Goal: Information Seeking & Learning: Find specific fact

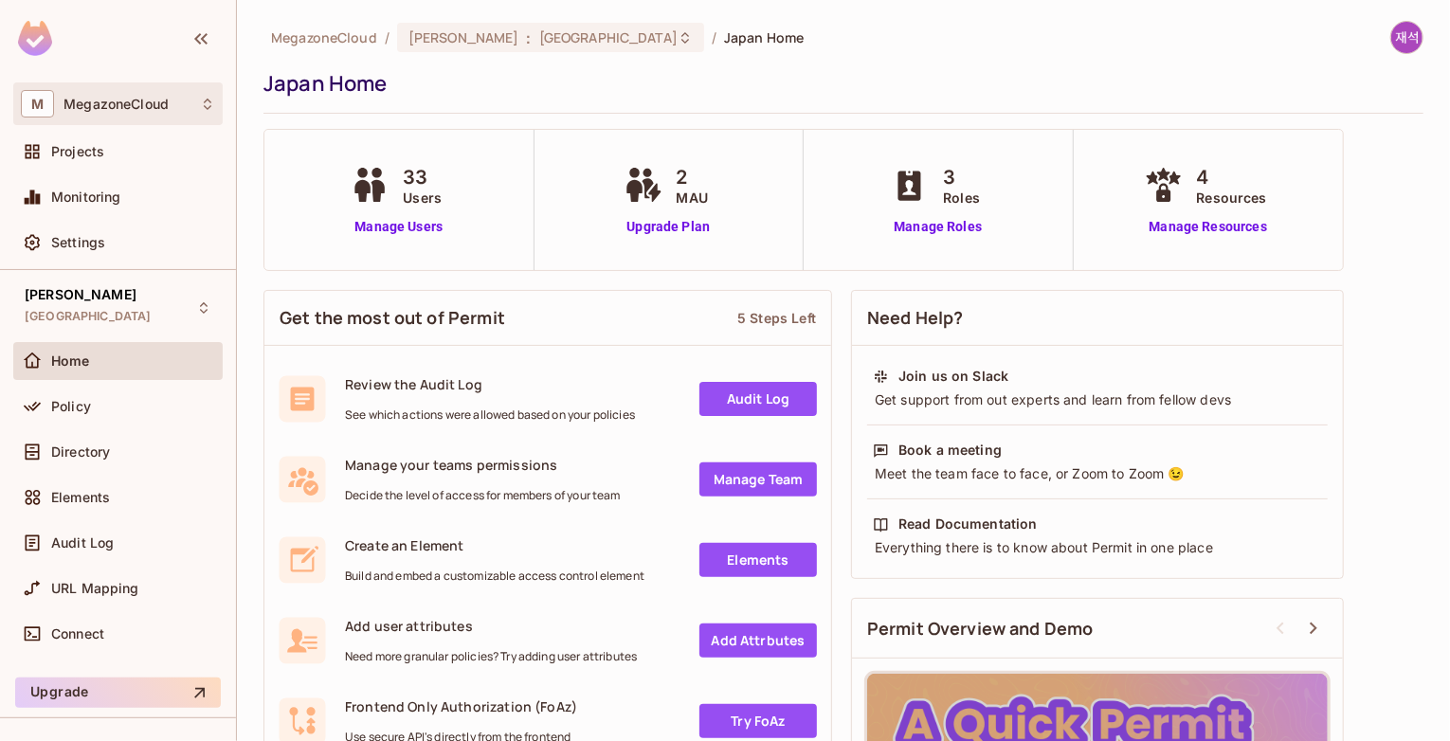
click at [181, 102] on div "M MegazoneCloud" at bounding box center [118, 103] width 194 height 27
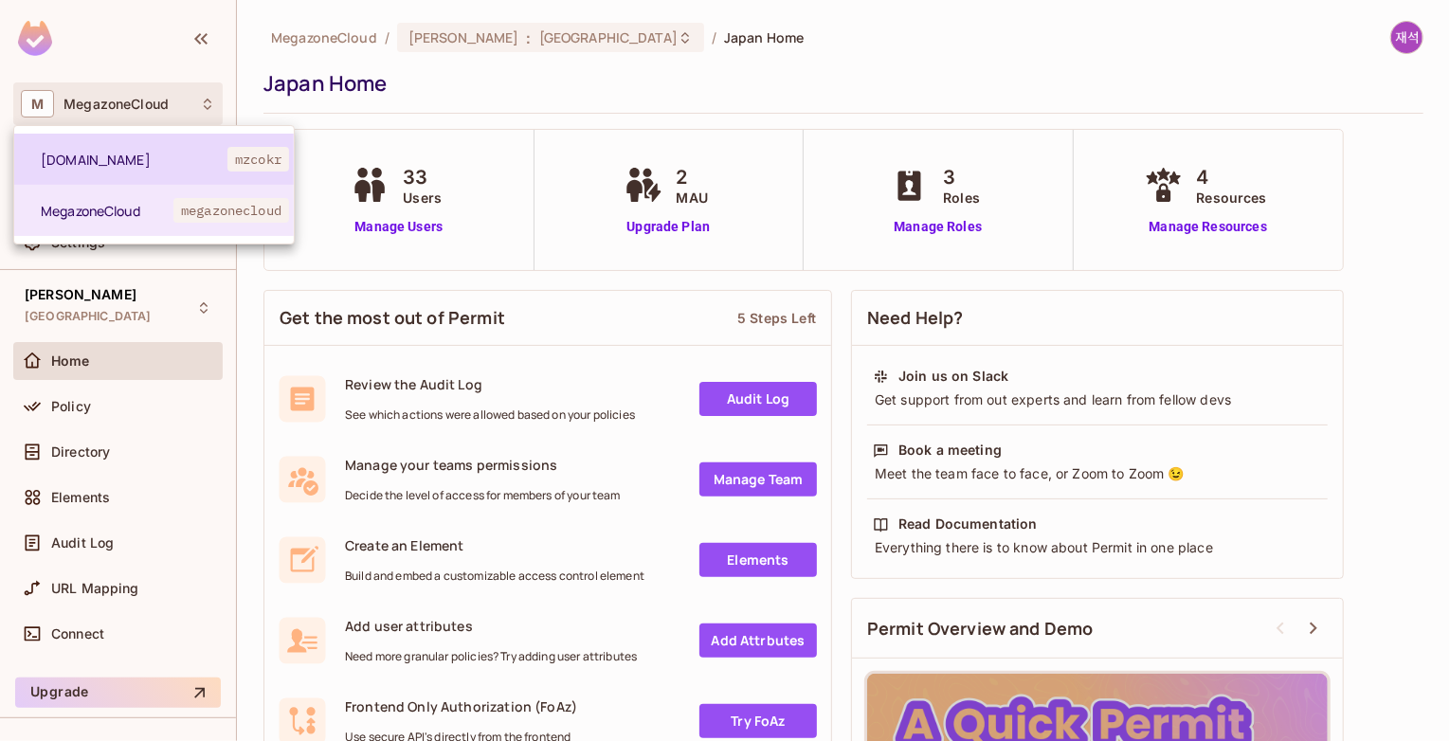
click at [125, 158] on span "mz.co.kr" at bounding box center [134, 160] width 187 height 18
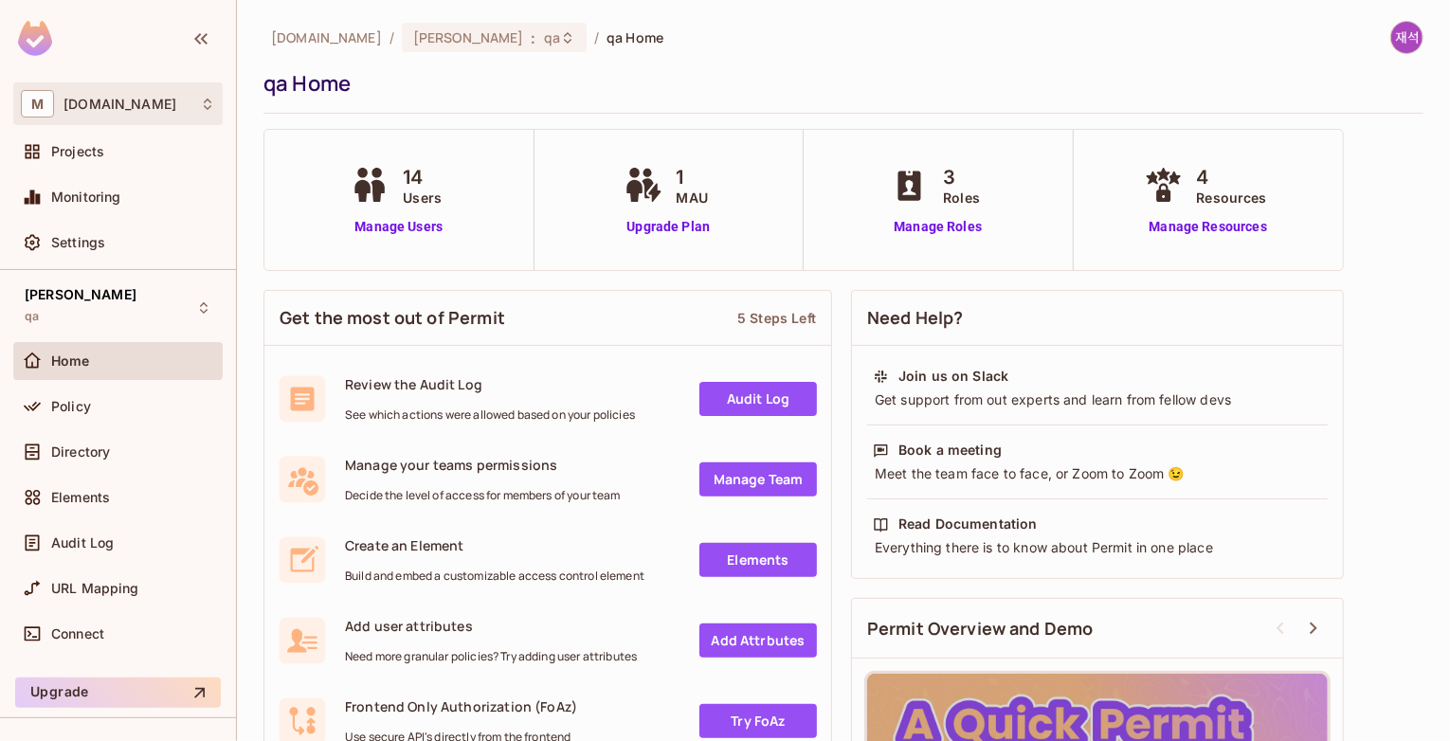
click at [144, 105] on div "M mz.co.kr" at bounding box center [118, 103] width 194 height 27
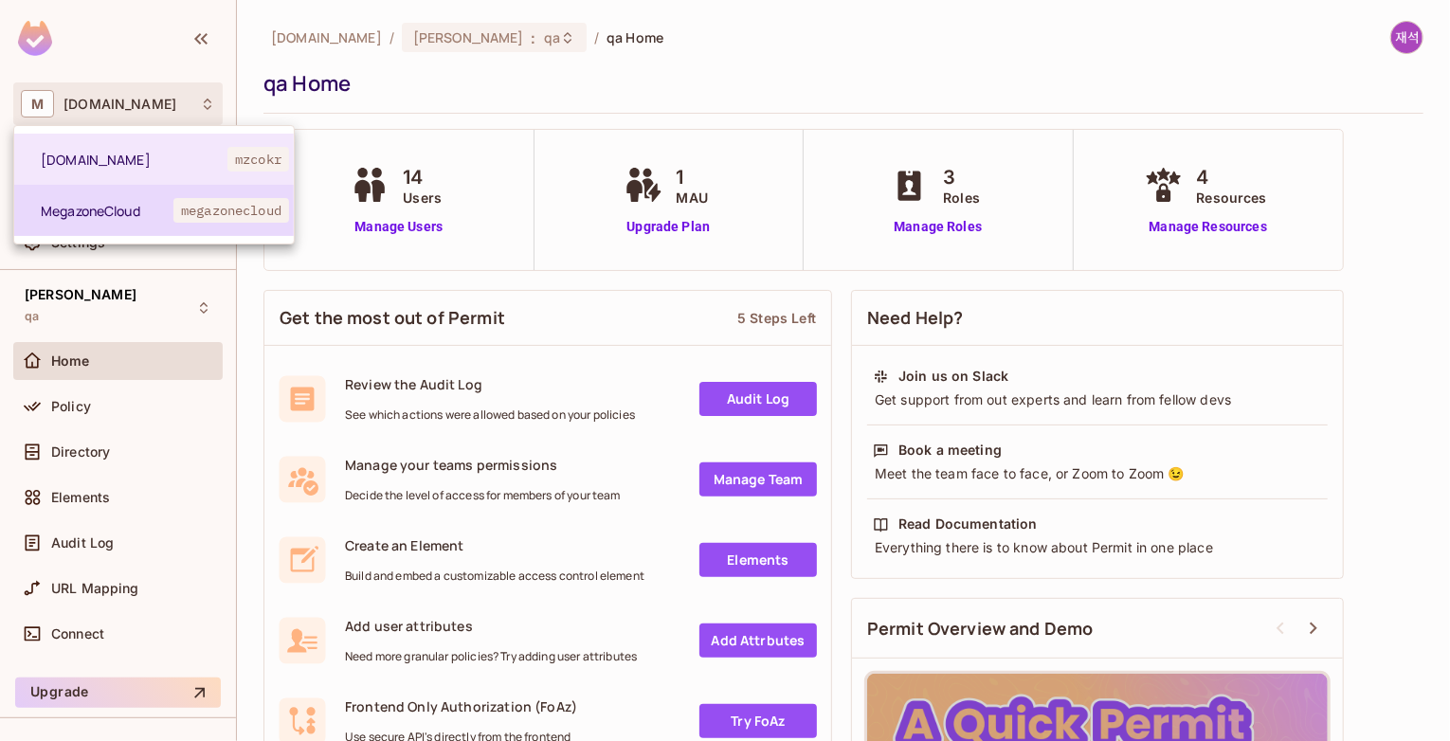
click at [114, 198] on li "MegazoneCloud megazonecloud" at bounding box center [154, 210] width 280 height 51
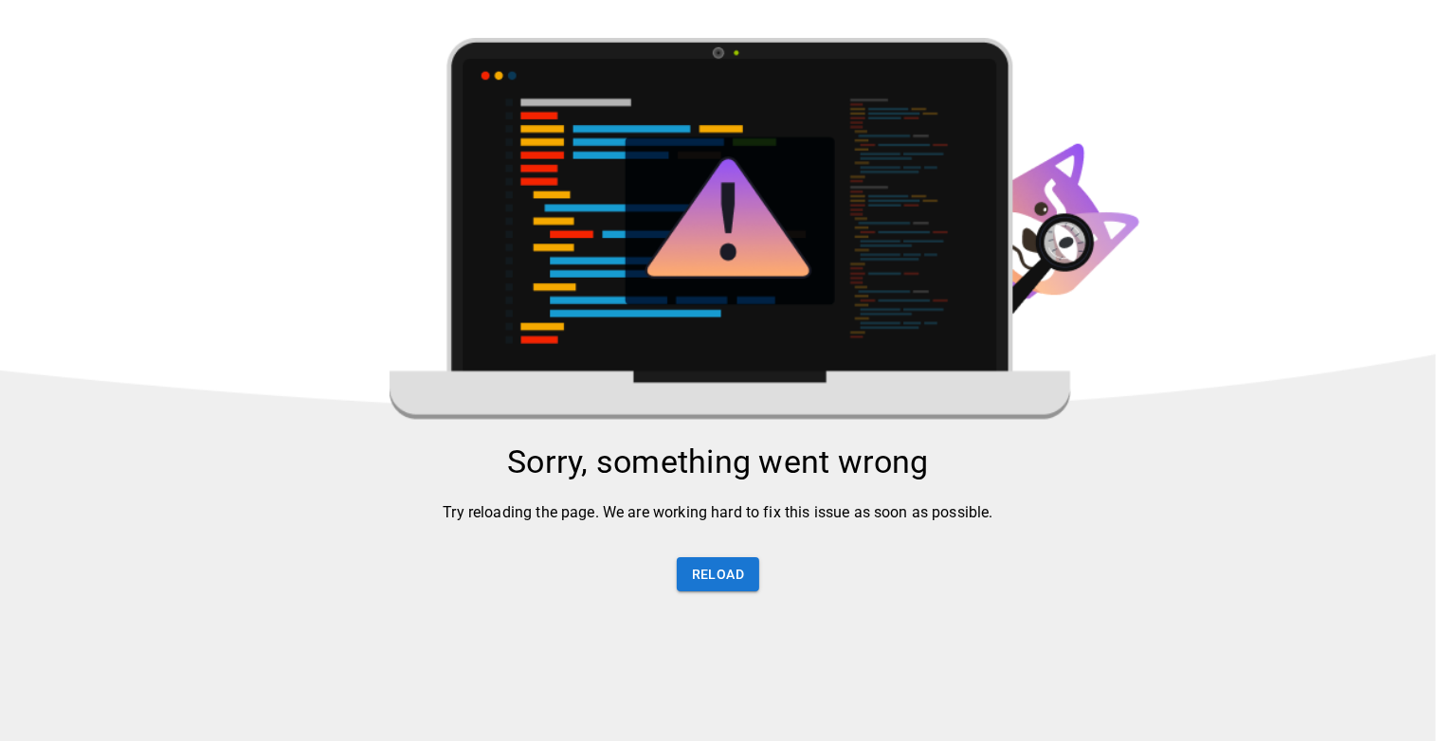
click at [989, 561] on div "Sorry, something went wrong Try reloading the page. We are working hard to fix …" at bounding box center [718, 528] width 1436 height 171
click at [728, 592] on button "Reload" at bounding box center [718, 574] width 82 height 35
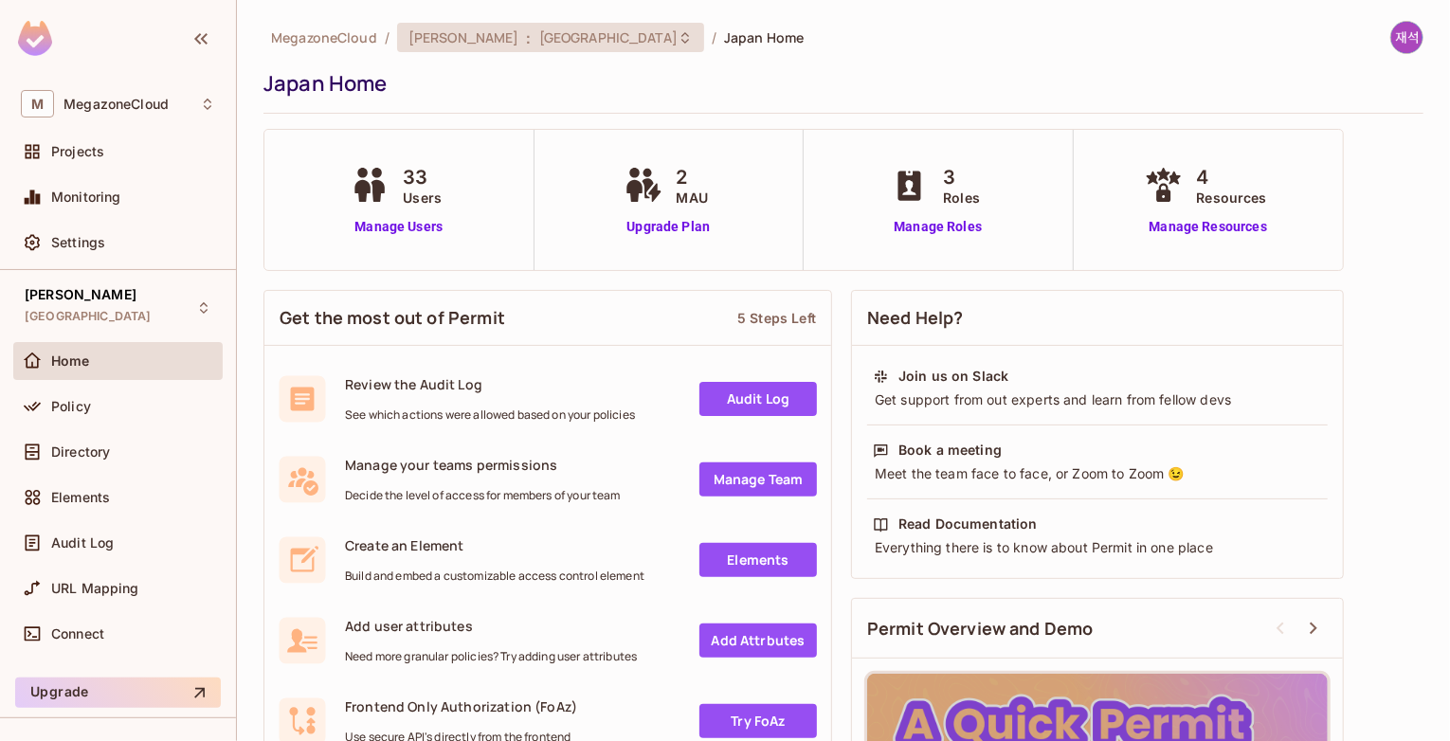
click at [677, 35] on icon at bounding box center [684, 37] width 15 height 15
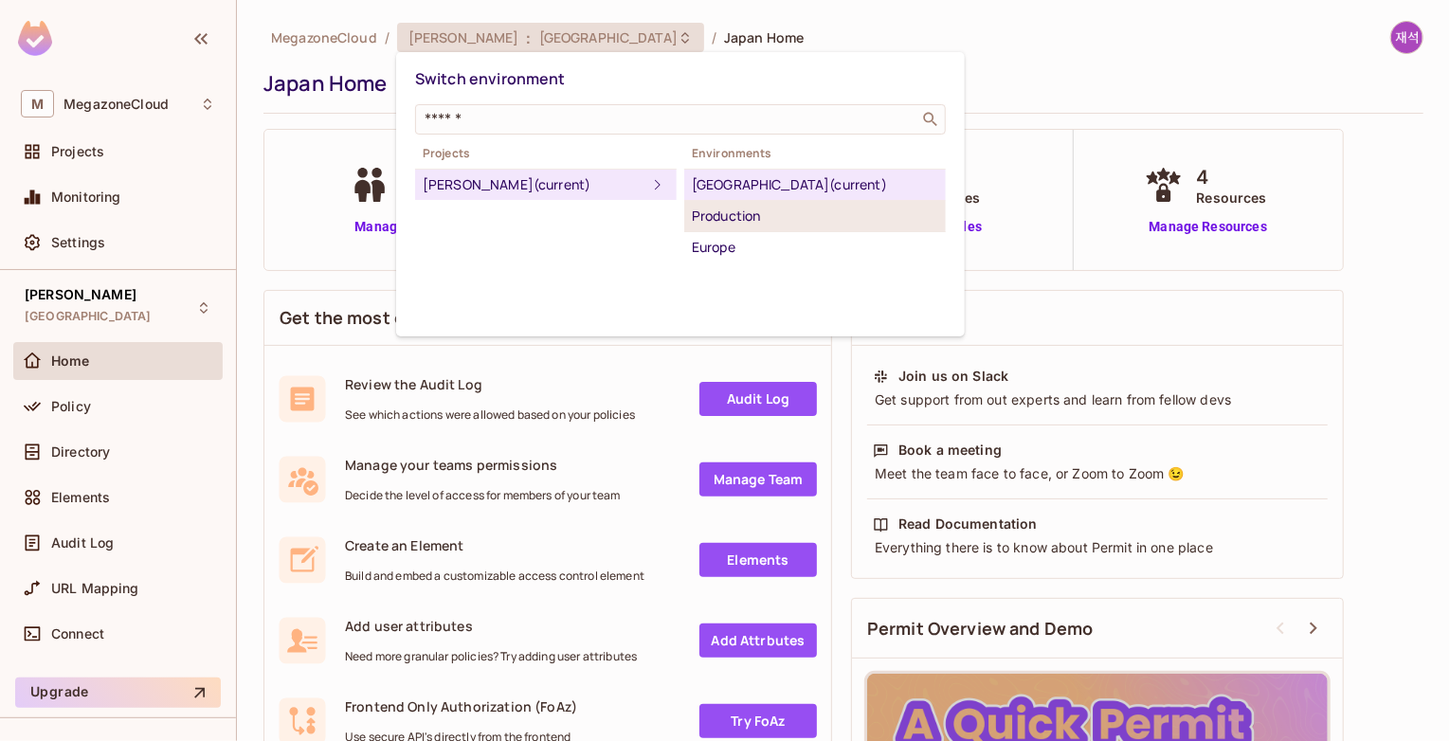
click at [777, 220] on div "Production" at bounding box center [815, 216] width 246 height 23
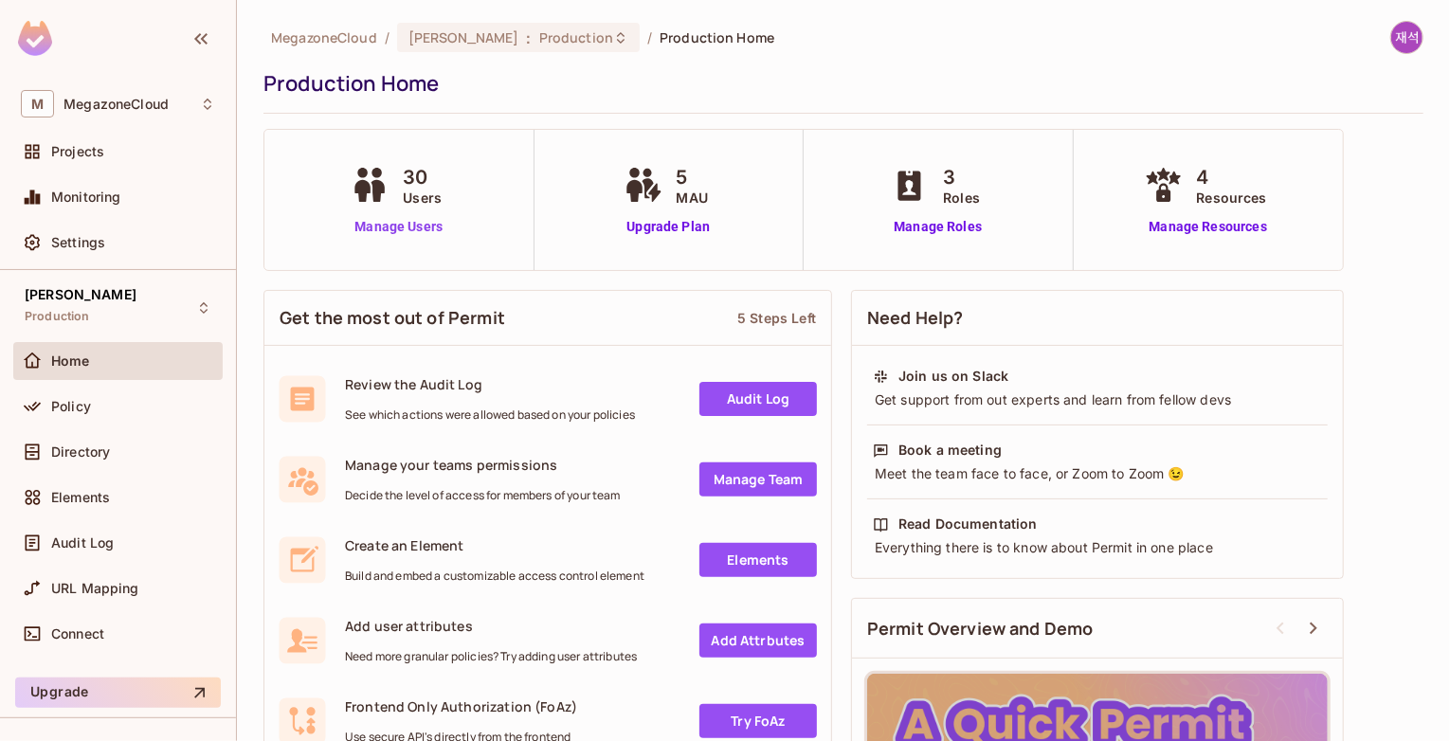
click at [382, 227] on link "Manage Users" at bounding box center [398, 227] width 105 height 20
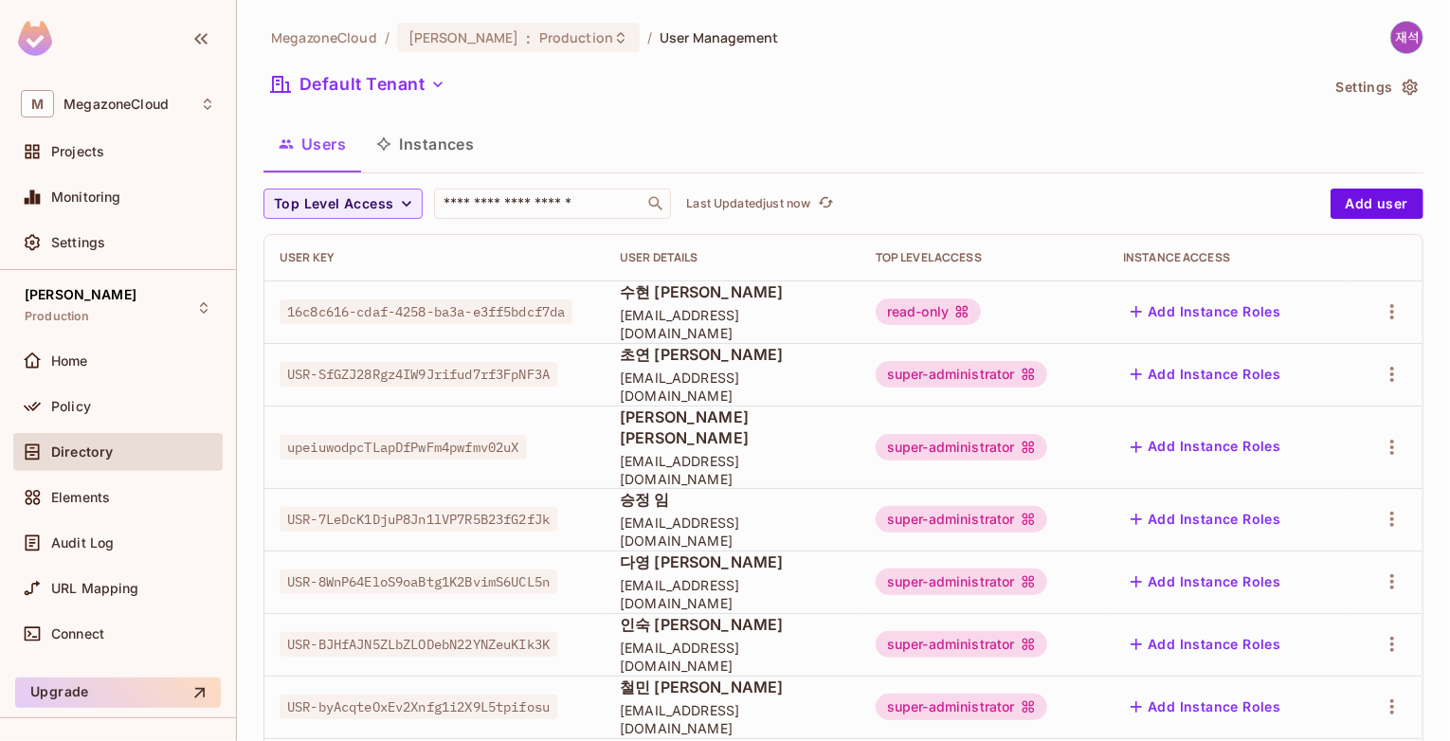
click at [770, 302] on span "수현 김" at bounding box center [733, 291] width 226 height 21
click at [964, 144] on div "Users Instances" at bounding box center [843, 143] width 1160 height 47
click at [868, 162] on div "Users Instances" at bounding box center [843, 143] width 1160 height 47
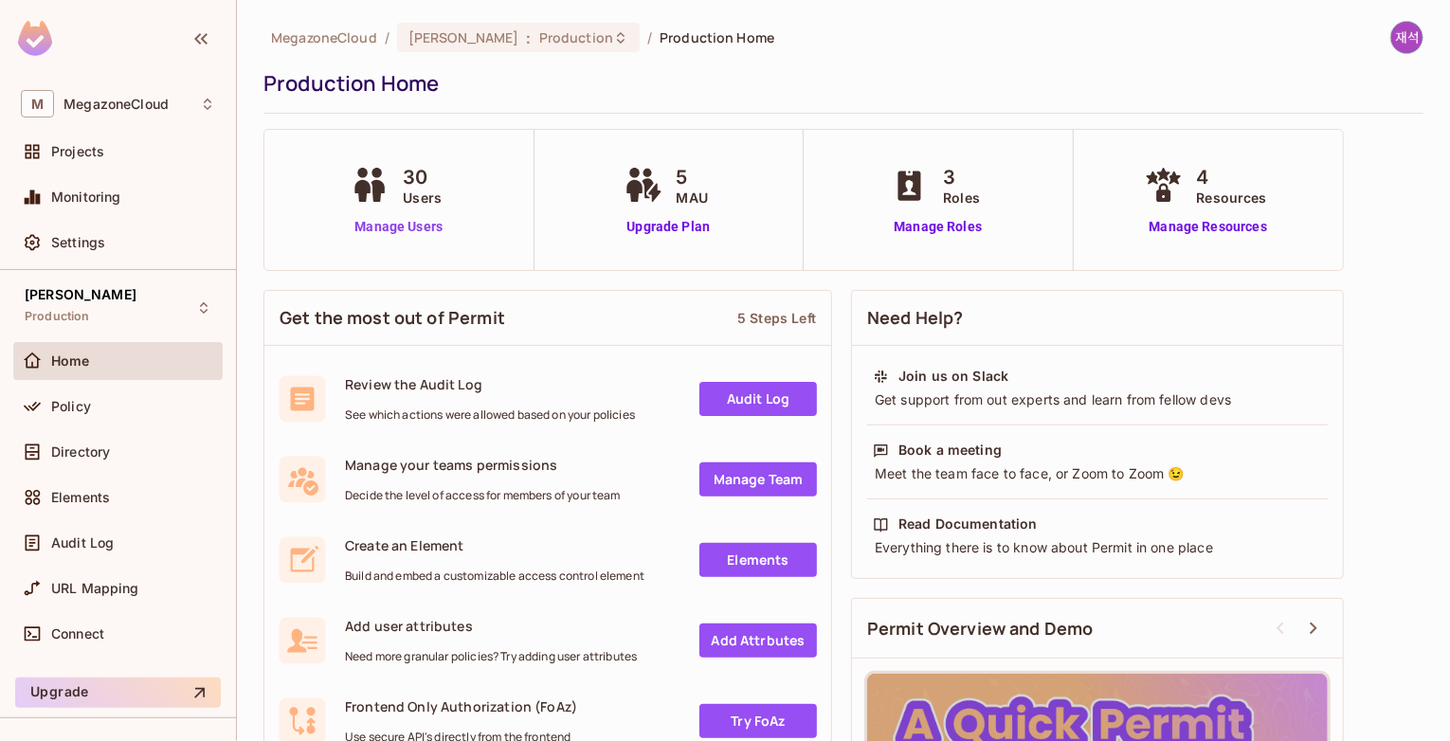
click at [391, 231] on link "Manage Users" at bounding box center [398, 227] width 105 height 20
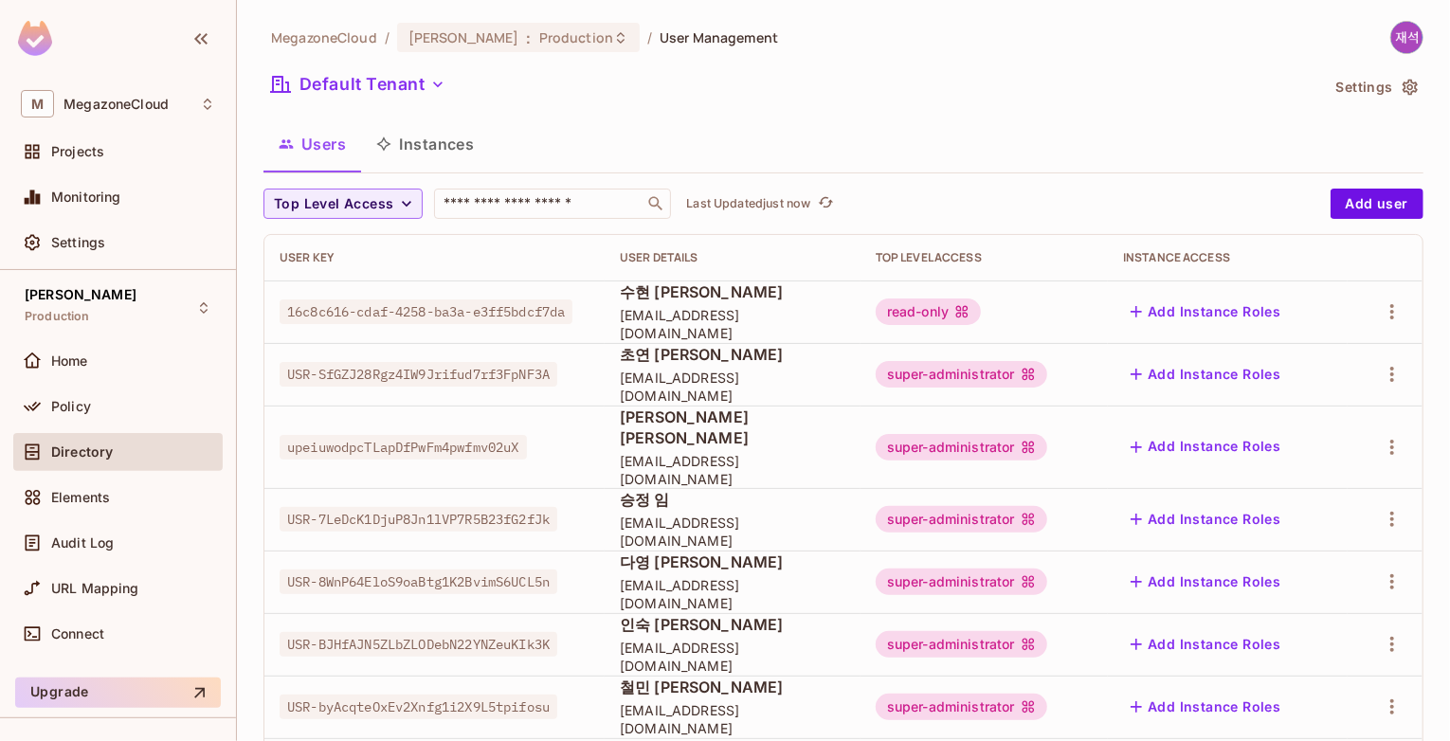
click at [944, 98] on div "Default Tenant" at bounding box center [791, 87] width 1056 height 36
click at [544, 199] on input "text" at bounding box center [539, 203] width 199 height 19
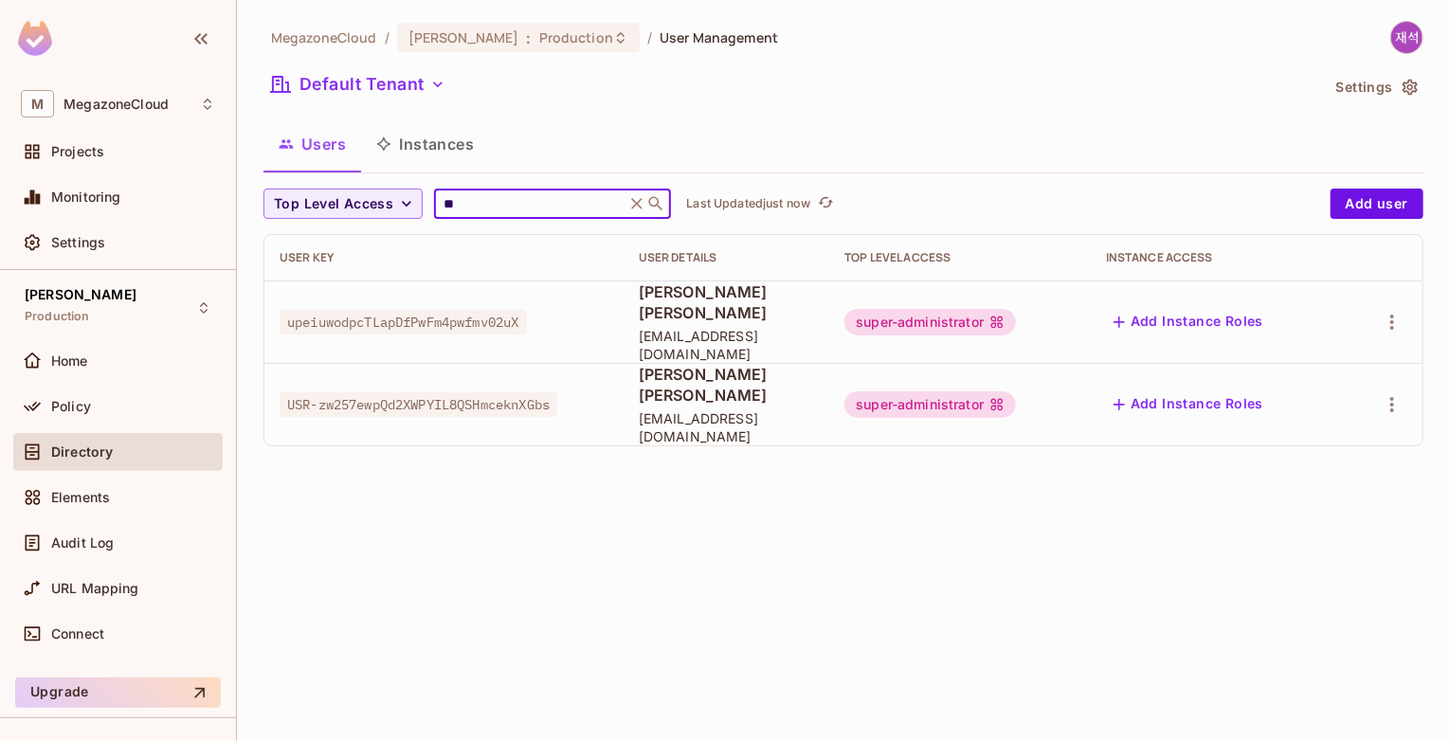
type input "**"
click at [646, 204] on icon at bounding box center [636, 203] width 19 height 19
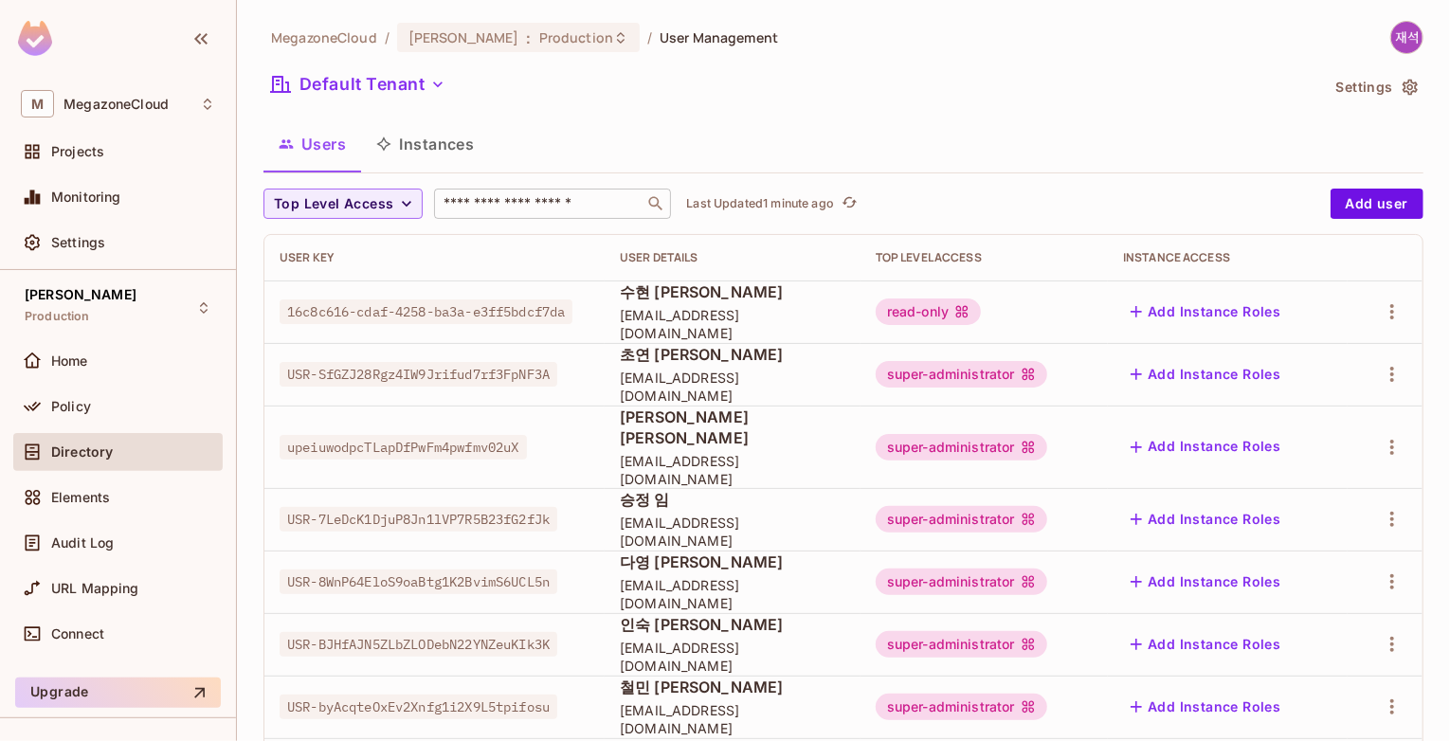
click at [727, 625] on div "인숙 [PERSON_NAME] [EMAIL_ADDRESS][DOMAIN_NAME]" at bounding box center [733, 644] width 226 height 61
click at [637, 639] on span "[EMAIL_ADDRESS][DOMAIN_NAME]" at bounding box center [733, 657] width 226 height 36
click at [493, 632] on span "USR-BJHfAJN5ZLbZLODebN22YNZeuKIk3K" at bounding box center [419, 644] width 278 height 25
drag, startPoint x: 291, startPoint y: 624, endPoint x: 569, endPoint y: 638, distance: 277.9
click at [569, 638] on td "USR-BJHfAJN5ZLbZLODebN22YNZeuKIk3K" at bounding box center [434, 644] width 340 height 63
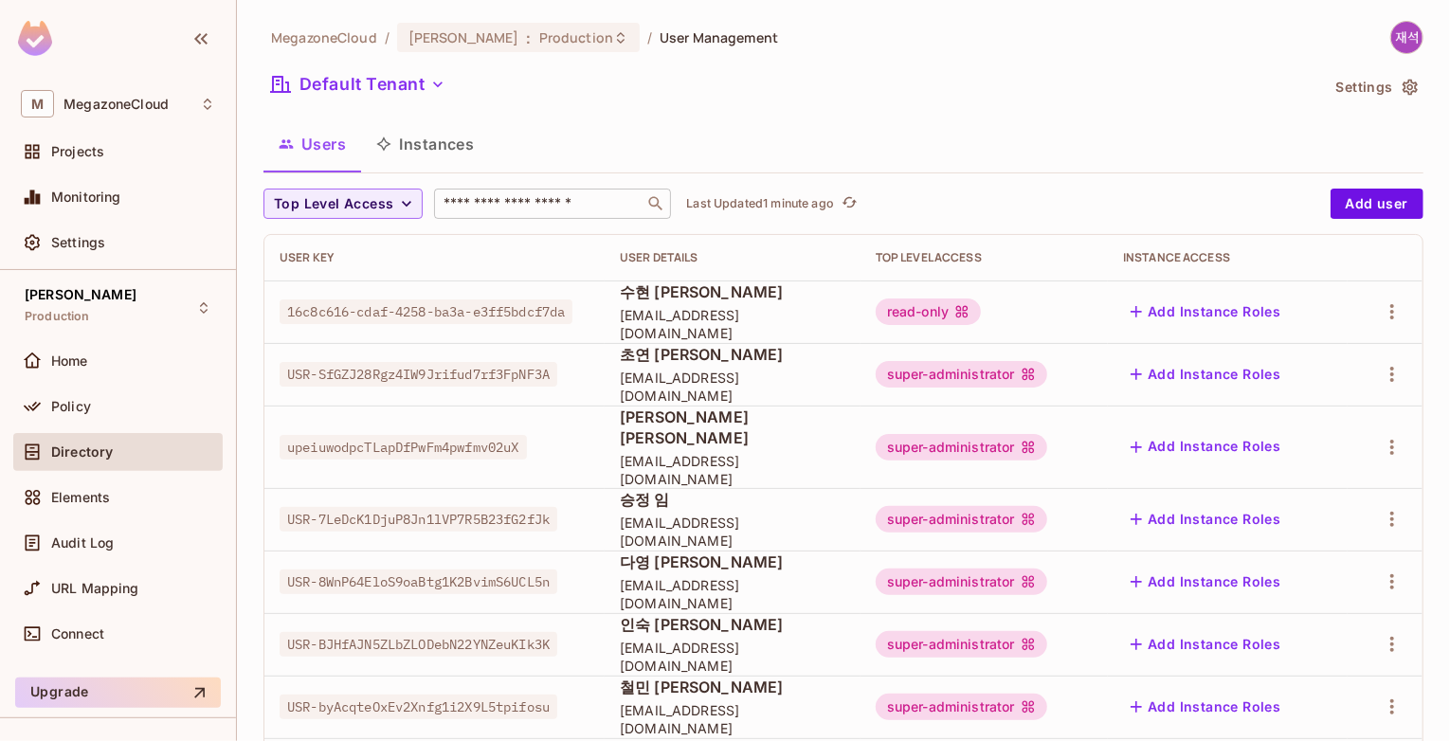
click at [705, 619] on span "인숙 [PERSON_NAME]" at bounding box center [733, 624] width 226 height 21
drag, startPoint x: 629, startPoint y: 640, endPoint x: 782, endPoint y: 641, distance: 152.6
click at [782, 641] on td "인숙 [PERSON_NAME] [EMAIL_ADDRESS][DOMAIN_NAME]" at bounding box center [733, 644] width 256 height 63
copy span "[EMAIL_ADDRESS][DOMAIN_NAME]"
click at [808, 639] on span "[EMAIL_ADDRESS][DOMAIN_NAME]" at bounding box center [733, 657] width 226 height 36
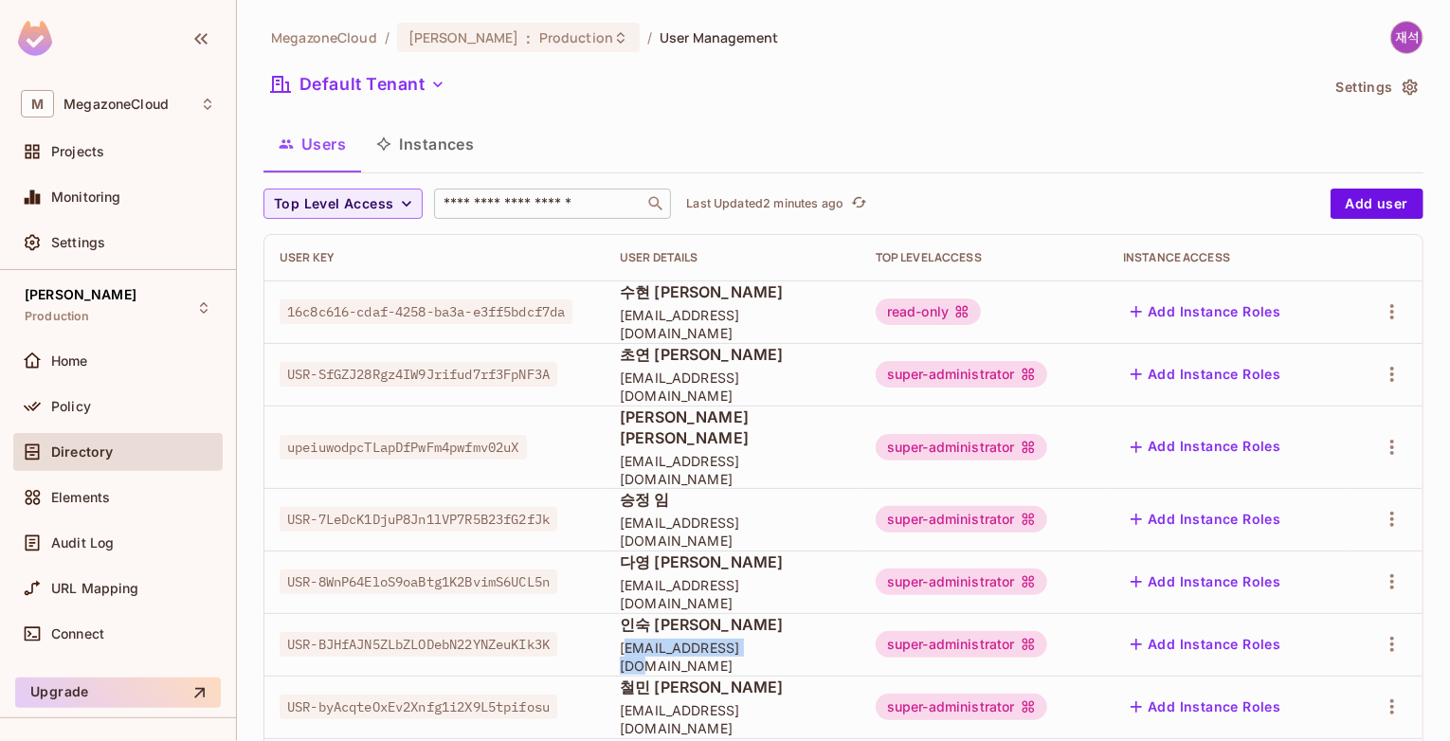
drag, startPoint x: 641, startPoint y: 640, endPoint x: 767, endPoint y: 636, distance: 126.1
click at [766, 639] on span "[EMAIL_ADDRESS][DOMAIN_NAME]" at bounding box center [733, 657] width 226 height 36
drag, startPoint x: 786, startPoint y: 638, endPoint x: 637, endPoint y: 605, distance: 153.1
click at [637, 614] on div "인숙 [PERSON_NAME] [EMAIL_ADDRESS][DOMAIN_NAME]" at bounding box center [733, 644] width 226 height 61
click at [375, 293] on td "16c8c616-cdaf-4258-ba3a-e3ff5bdcf7da" at bounding box center [434, 311] width 340 height 63
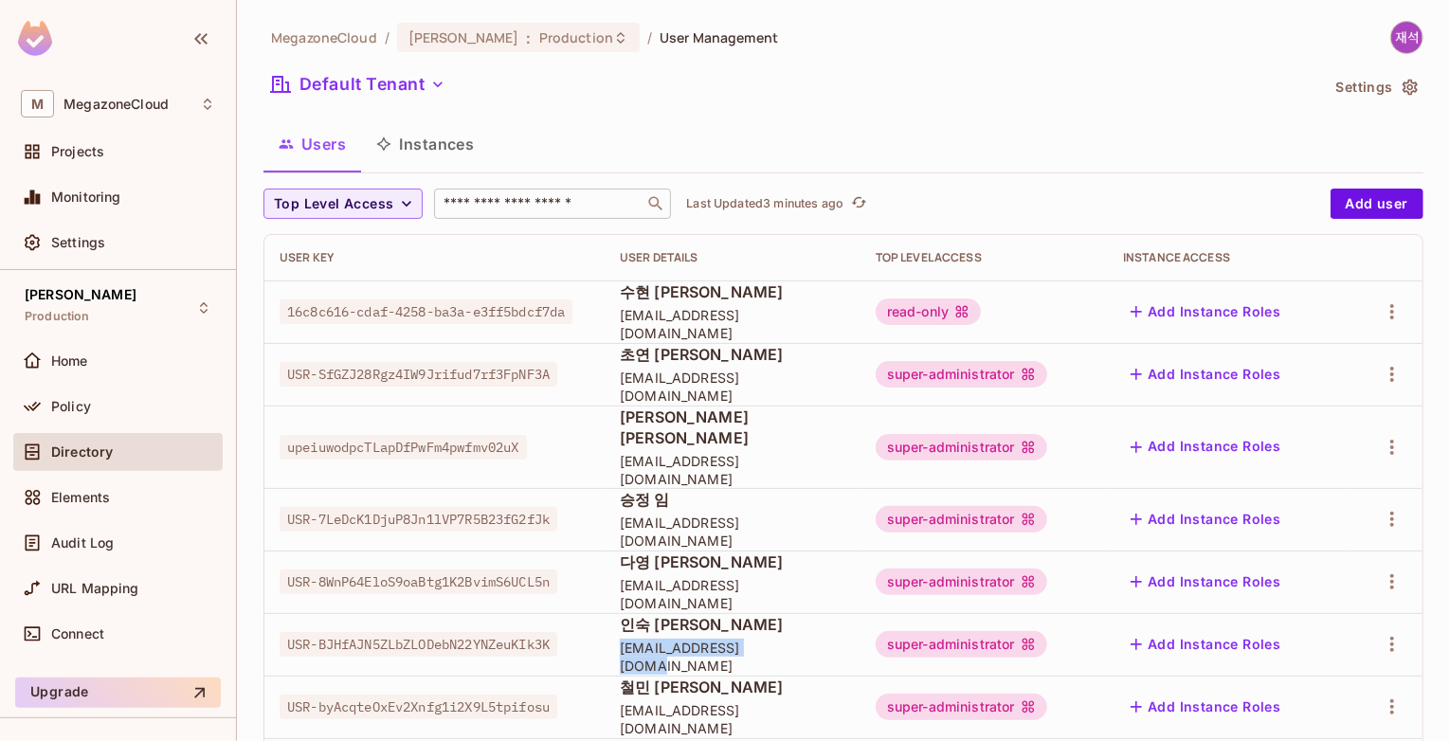
drag, startPoint x: 635, startPoint y: 638, endPoint x: 782, endPoint y: 638, distance: 146.9
click at [782, 639] on span "[EMAIL_ADDRESS][DOMAIN_NAME]" at bounding box center [733, 657] width 226 height 36
copy span "[EMAIL_ADDRESS][DOMAIN_NAME]"
click at [782, 639] on span "[EMAIL_ADDRESS][DOMAIN_NAME]" at bounding box center [733, 657] width 226 height 36
drag, startPoint x: 633, startPoint y: 610, endPoint x: 758, endPoint y: 607, distance: 125.1
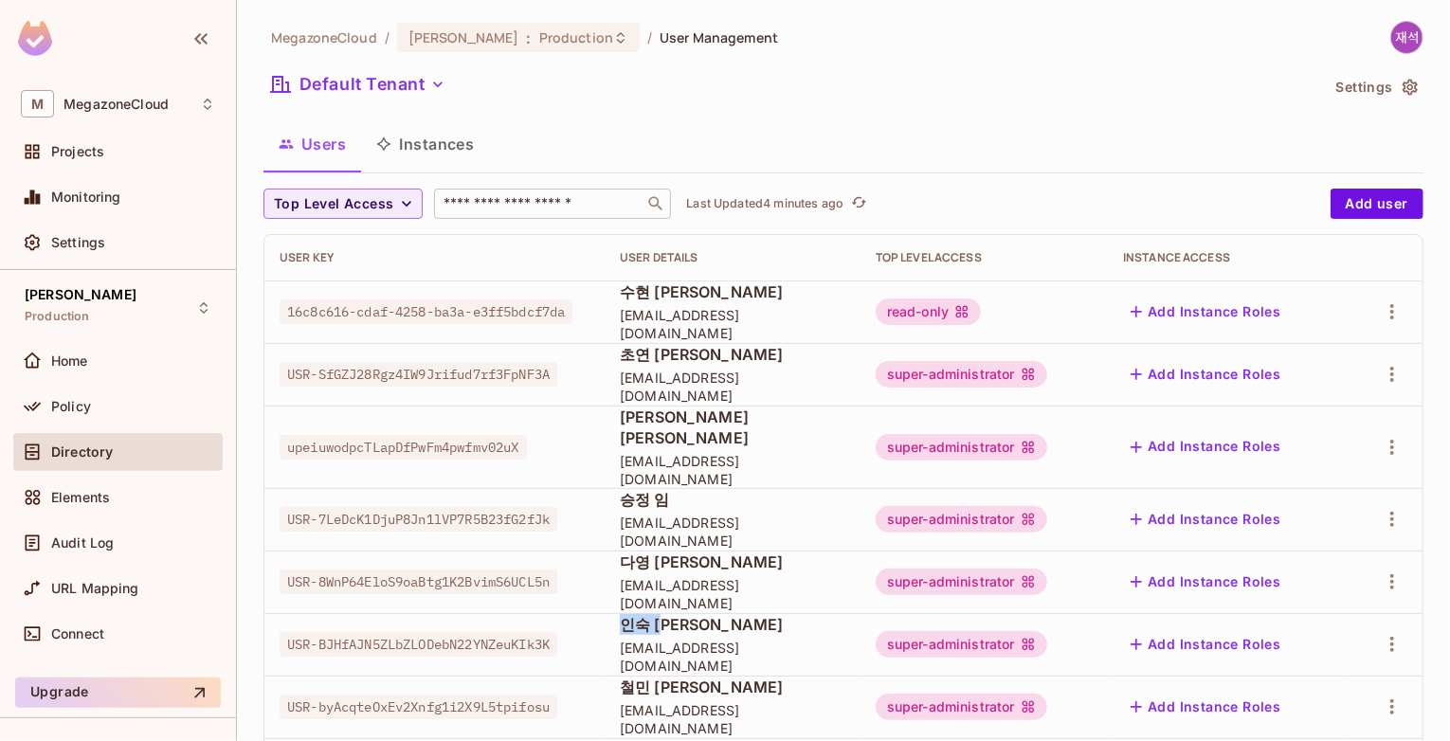
click at [758, 613] on td "인숙 [PERSON_NAME] [EMAIL_ADDRESS][DOMAIN_NAME]" at bounding box center [733, 644] width 256 height 63
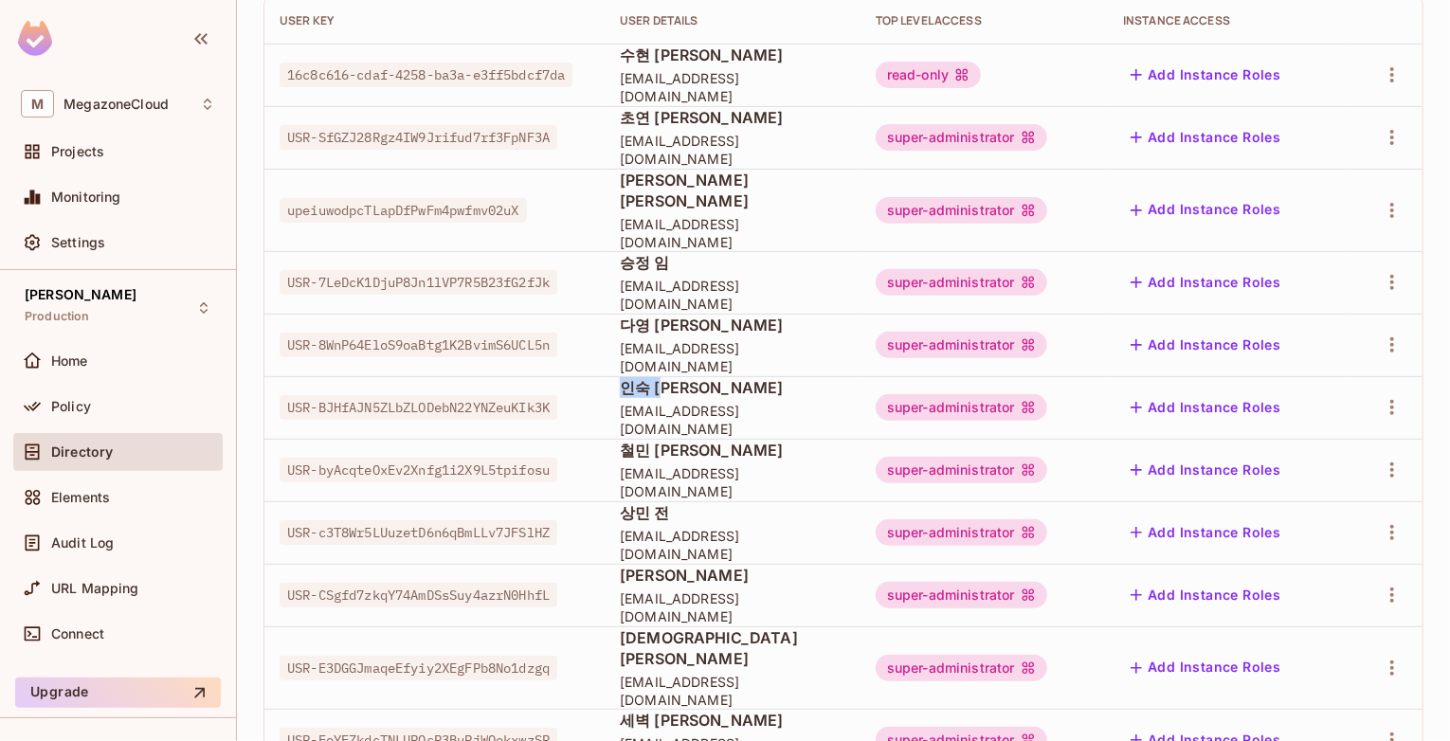
scroll to position [284, 0]
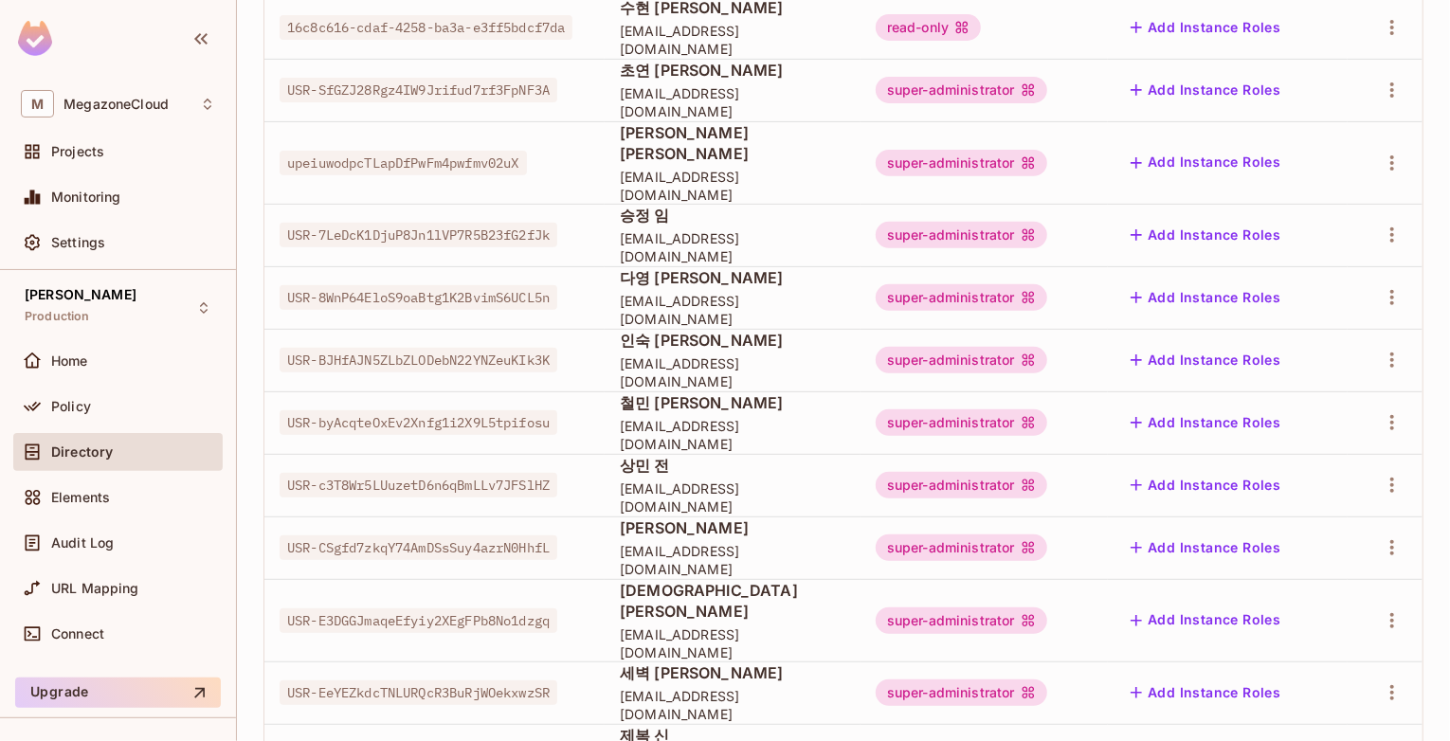
click at [804, 417] on span "[EMAIL_ADDRESS][DOMAIN_NAME]" at bounding box center [733, 435] width 226 height 36
click at [1390, 352] on icon "button" at bounding box center [1392, 359] width 4 height 15
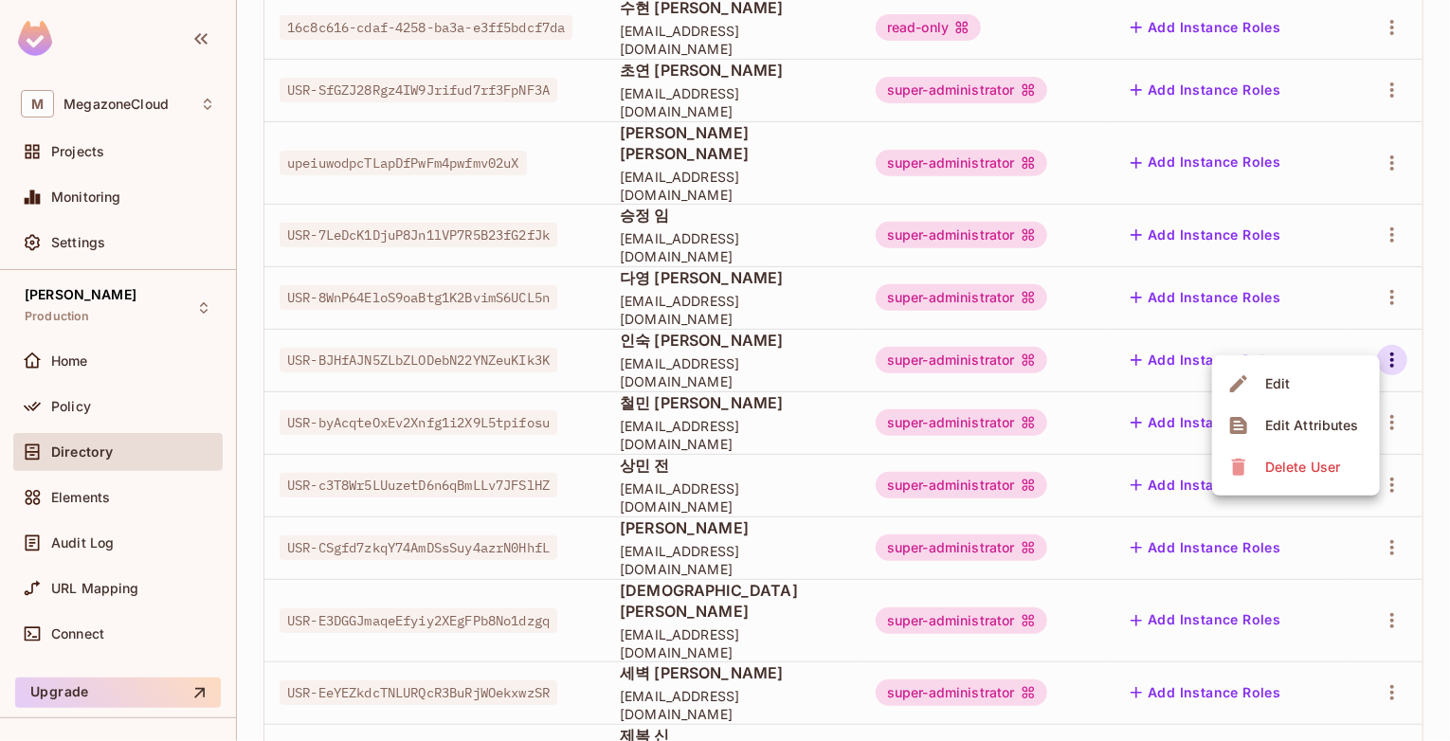
click at [795, 346] on div at bounding box center [725, 370] width 1450 height 741
